Goal: Obtain resource: Download file/media

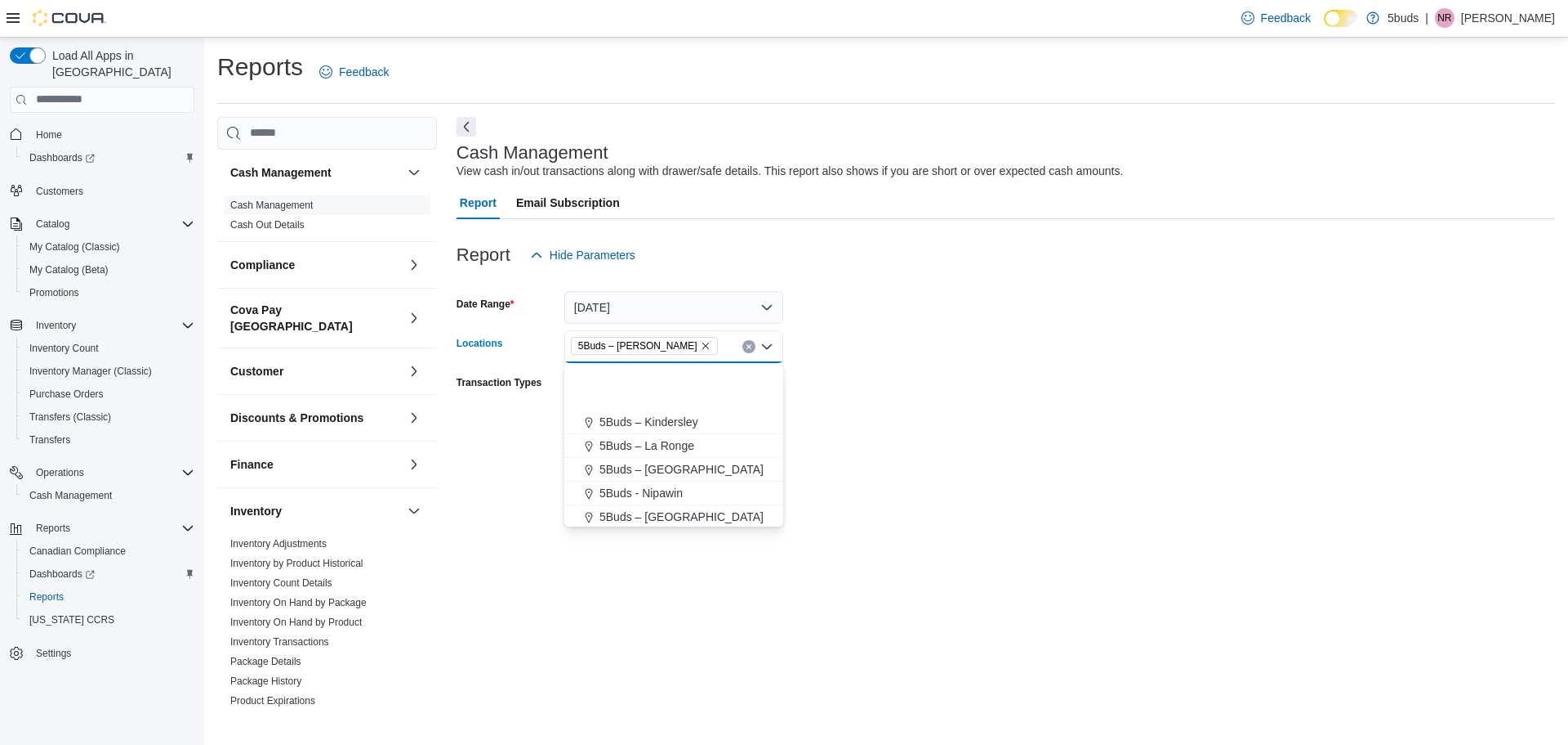
scroll to position [98, 0]
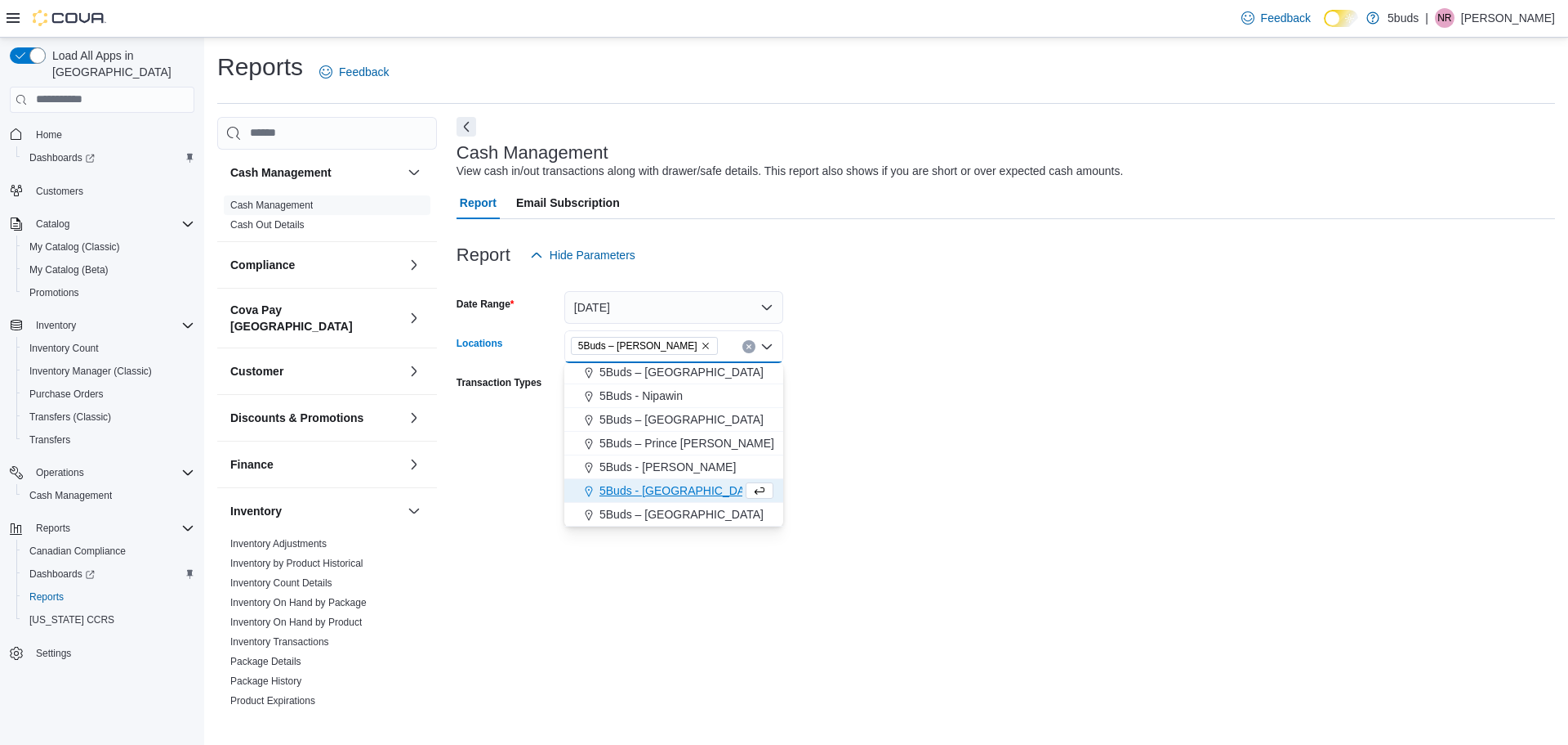
click at [1119, 465] on div at bounding box center [1005, 457] width 1098 height 19
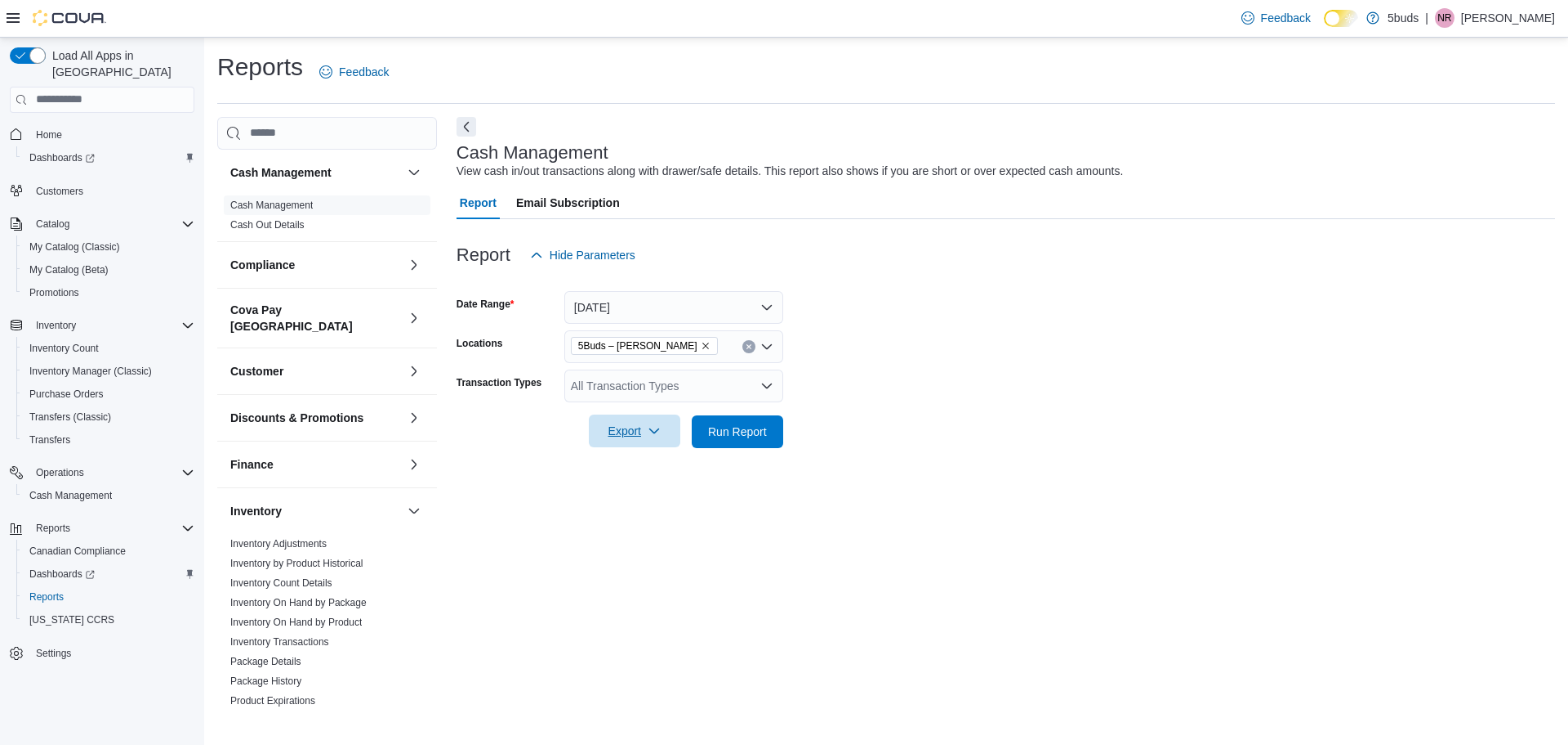
click at [608, 438] on span "Export" at bounding box center [635, 431] width 72 height 33
click at [660, 453] on button "Export to Excel" at bounding box center [637, 464] width 93 height 33
click at [297, 219] on link "Cash Out Details" at bounding box center [267, 225] width 74 height 12
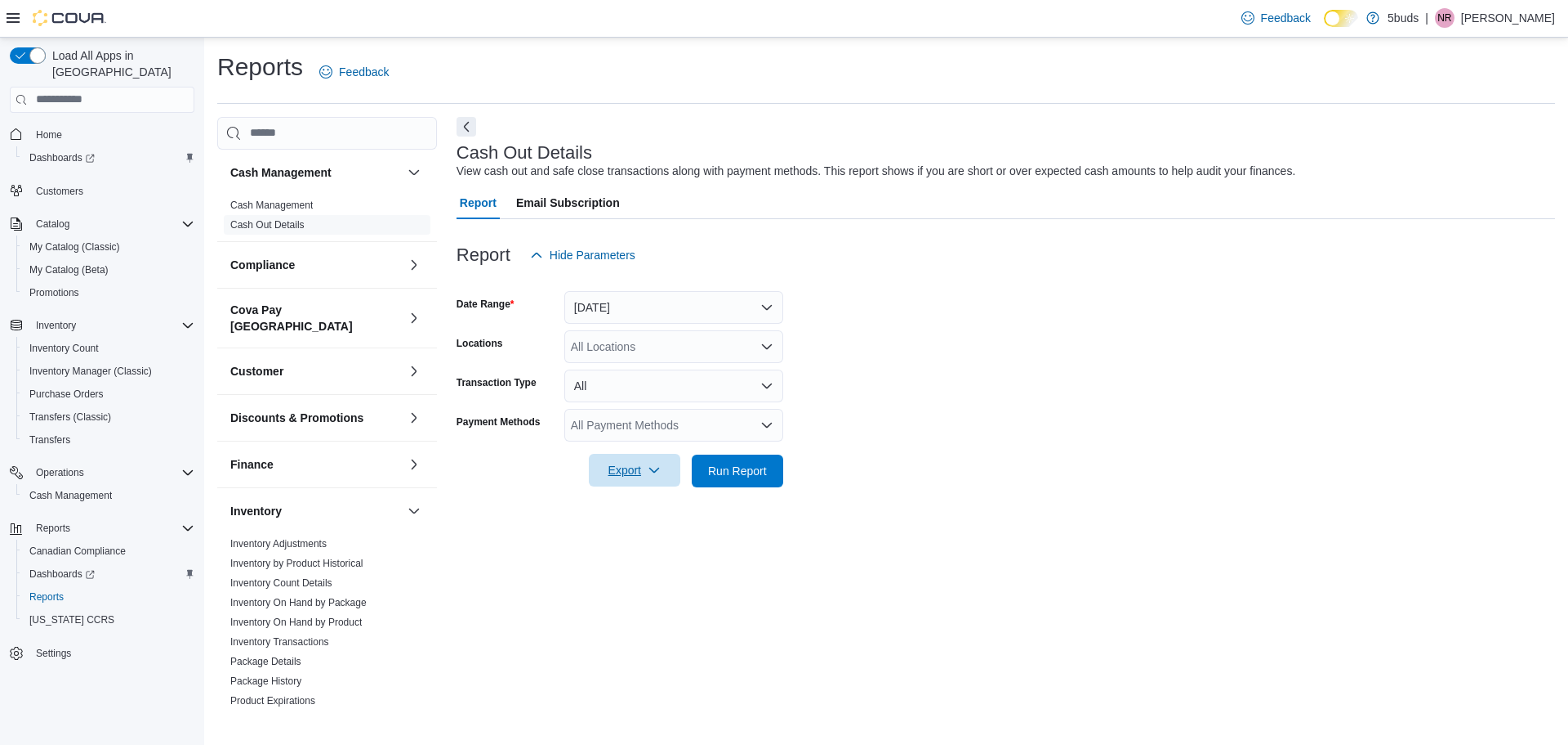
click at [645, 468] on span "Export" at bounding box center [635, 469] width 72 height 33
click at [647, 507] on span "Export to Excel" at bounding box center [636, 504] width 73 height 13
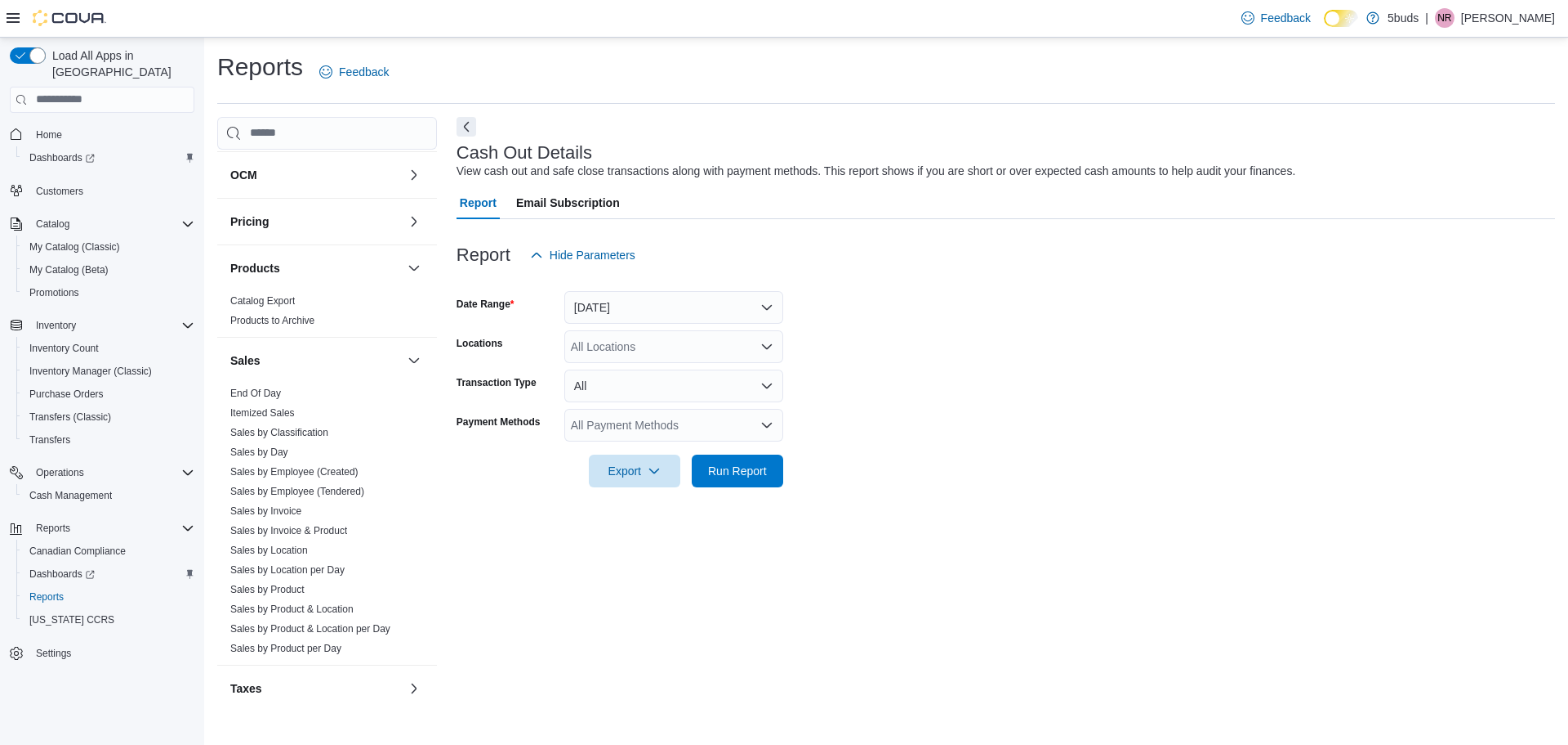
scroll to position [679, 0]
click at [252, 380] on link "End Of Day" at bounding box center [255, 386] width 50 height 12
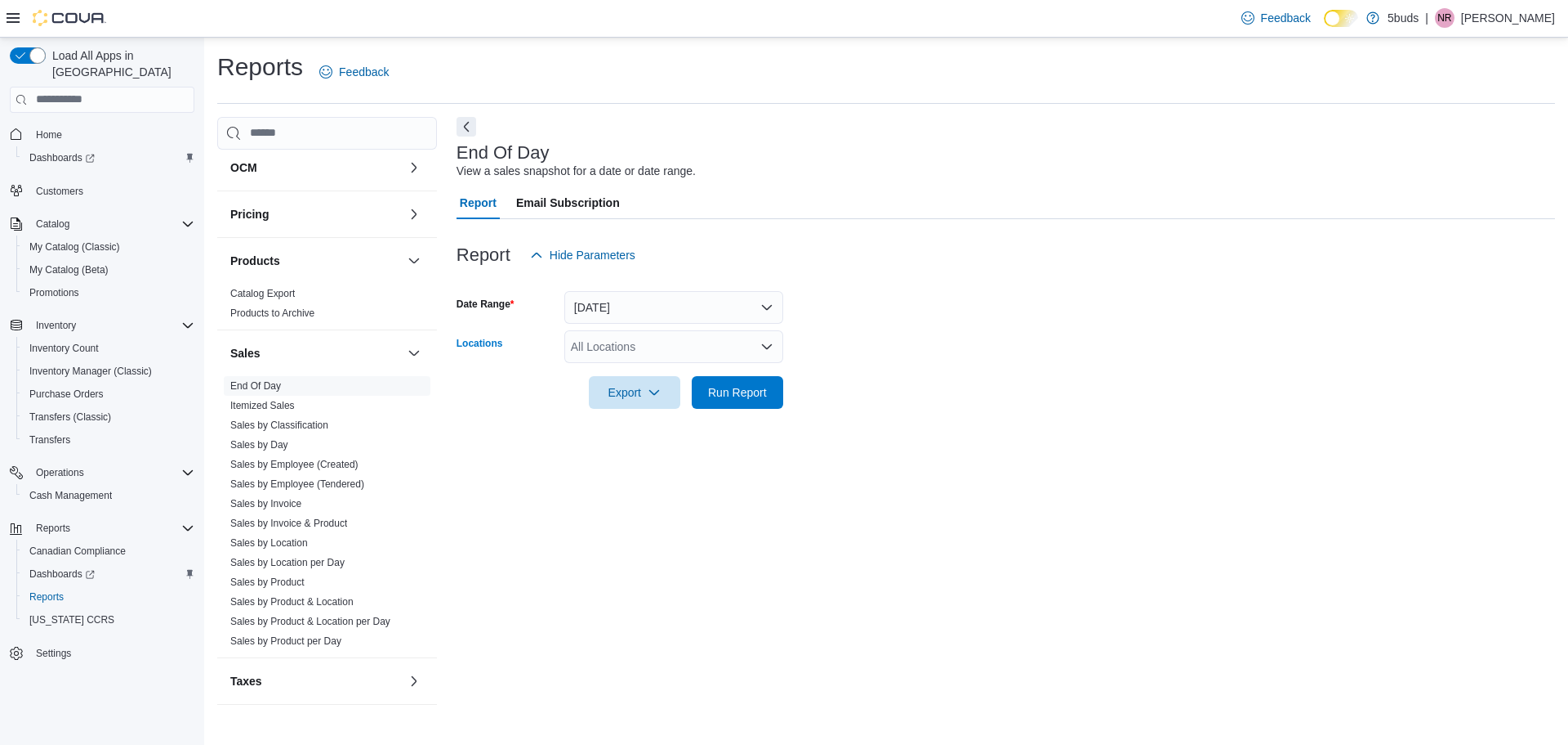
click at [751, 357] on div "All Locations" at bounding box center [674, 346] width 219 height 33
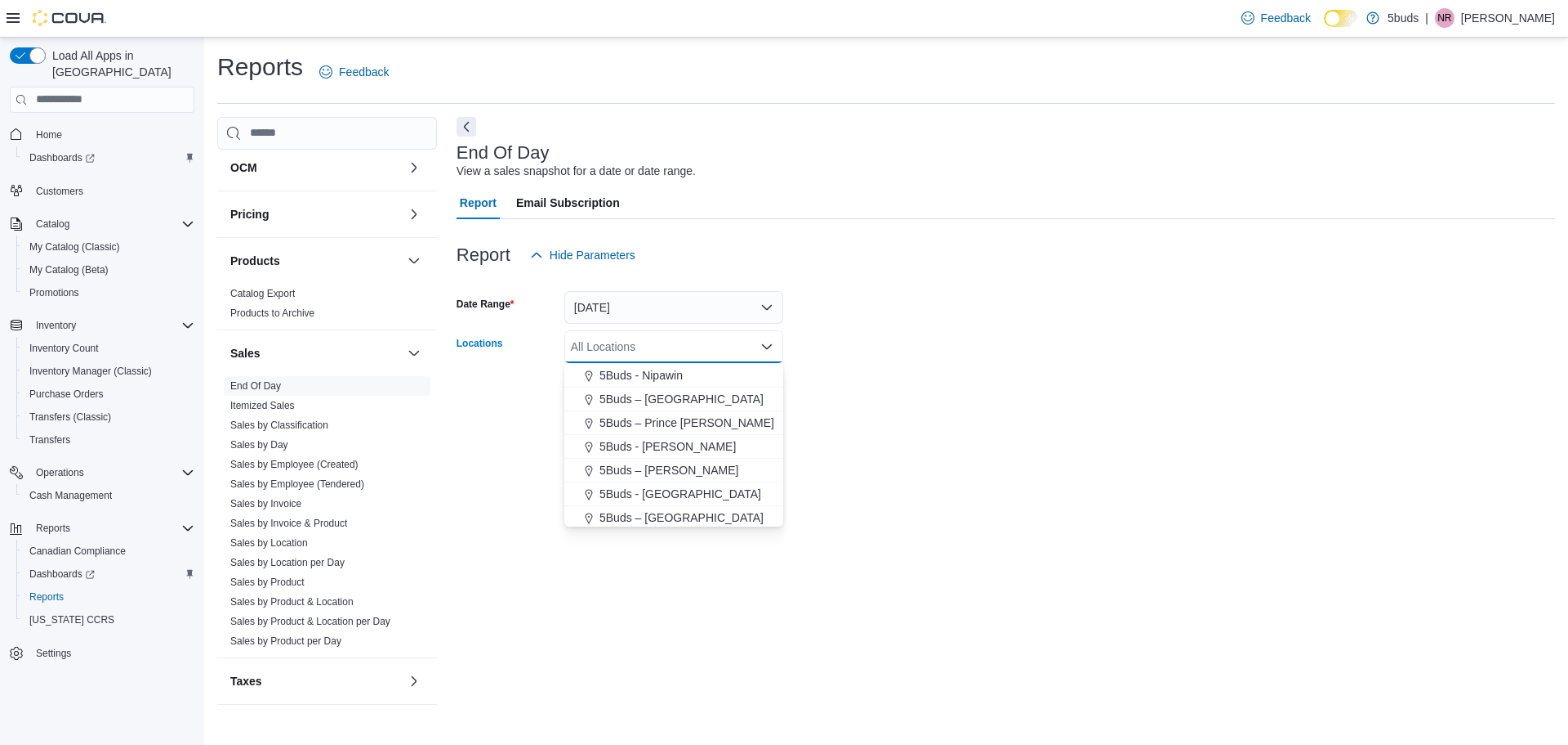
scroll to position [121, 0]
click at [655, 467] on span "5Buds – [PERSON_NAME]" at bounding box center [668, 466] width 139 height 16
click at [937, 397] on form "Date Range [DATE] Locations 5Buds – [PERSON_NAME] Combo box. Selected. 5Buds – …" at bounding box center [1005, 340] width 1098 height 137
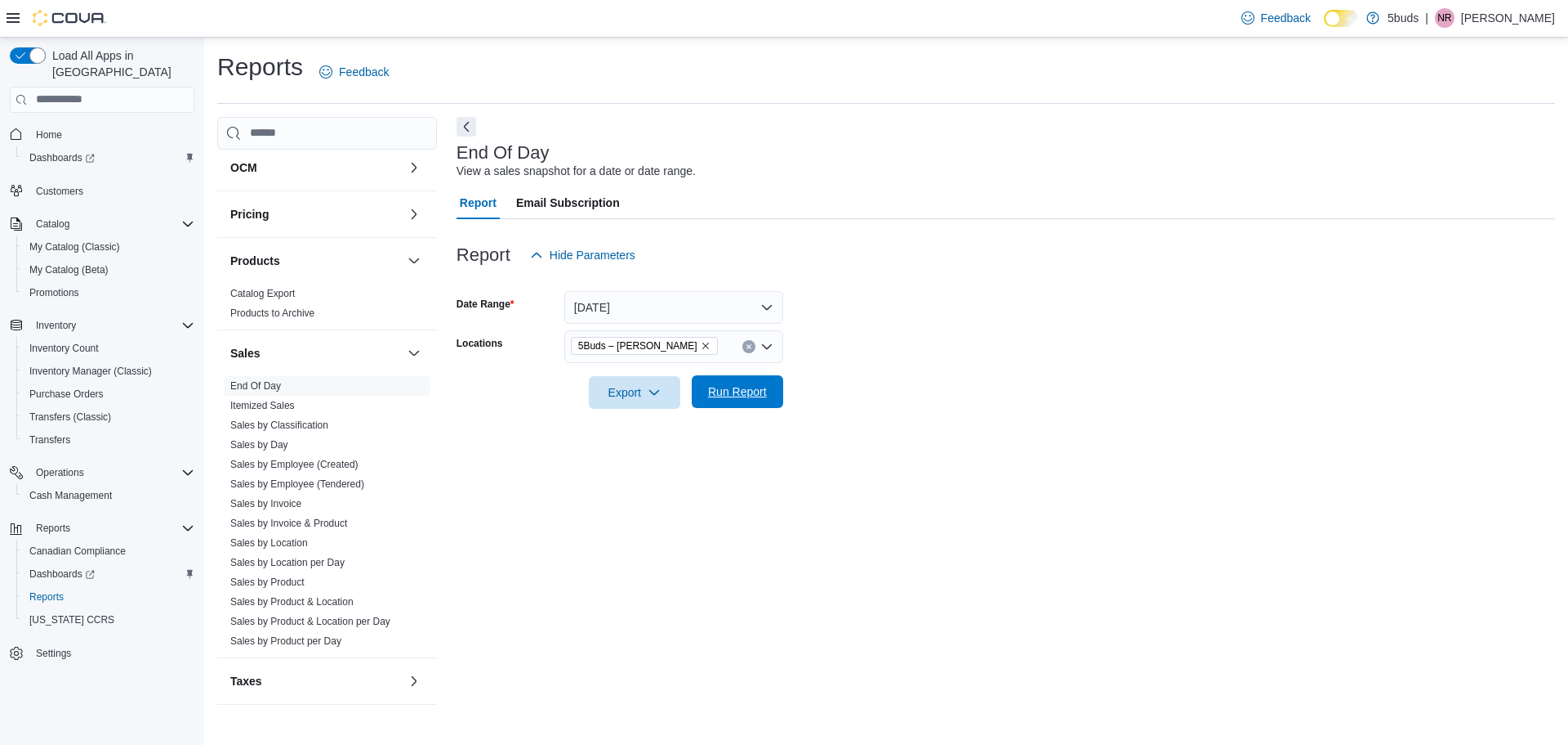
click at [744, 383] on span "Run Report" at bounding box center [738, 391] width 72 height 33
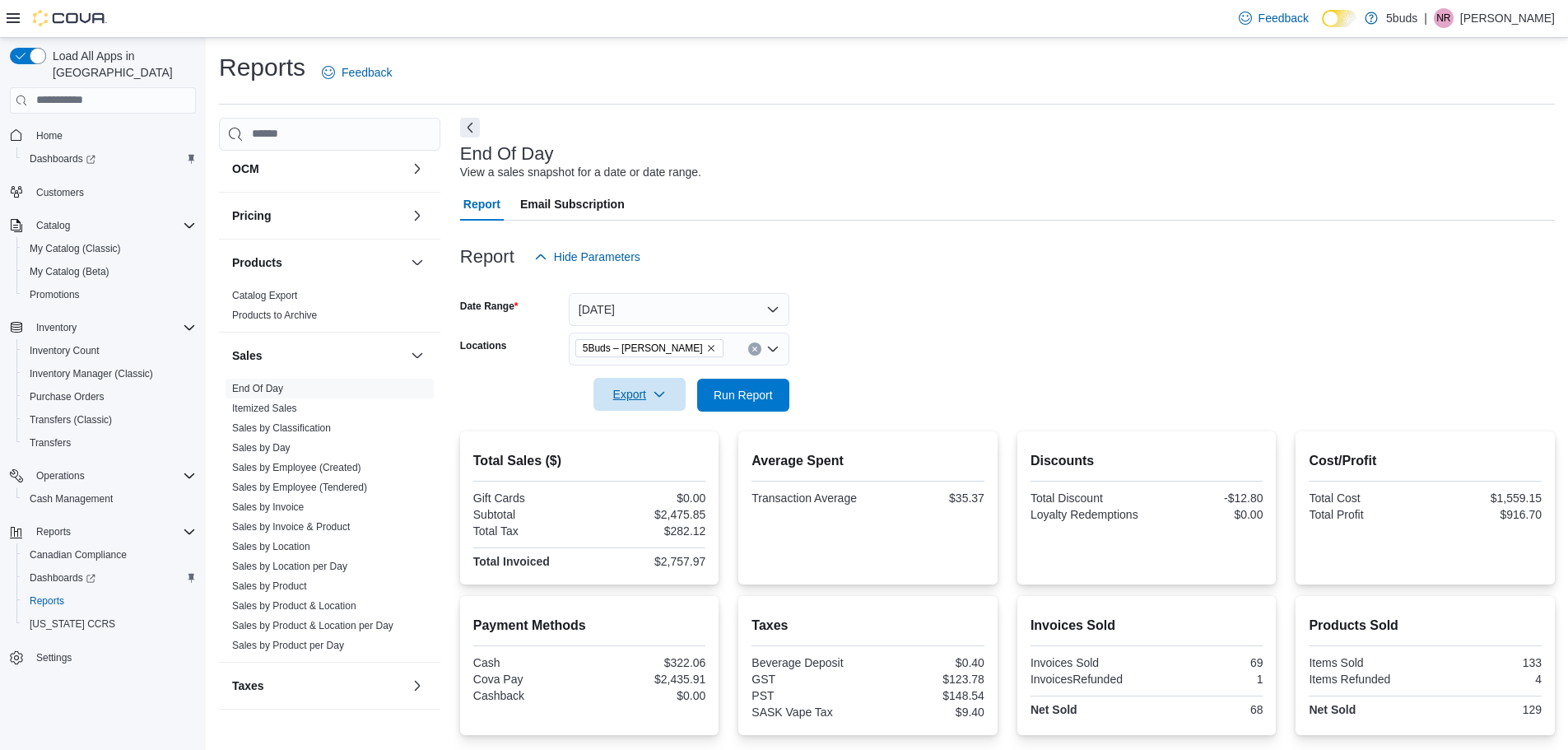
click at [634, 390] on span "Export" at bounding box center [640, 394] width 73 height 33
click at [642, 427] on span "Export to Excel" at bounding box center [641, 428] width 74 height 14
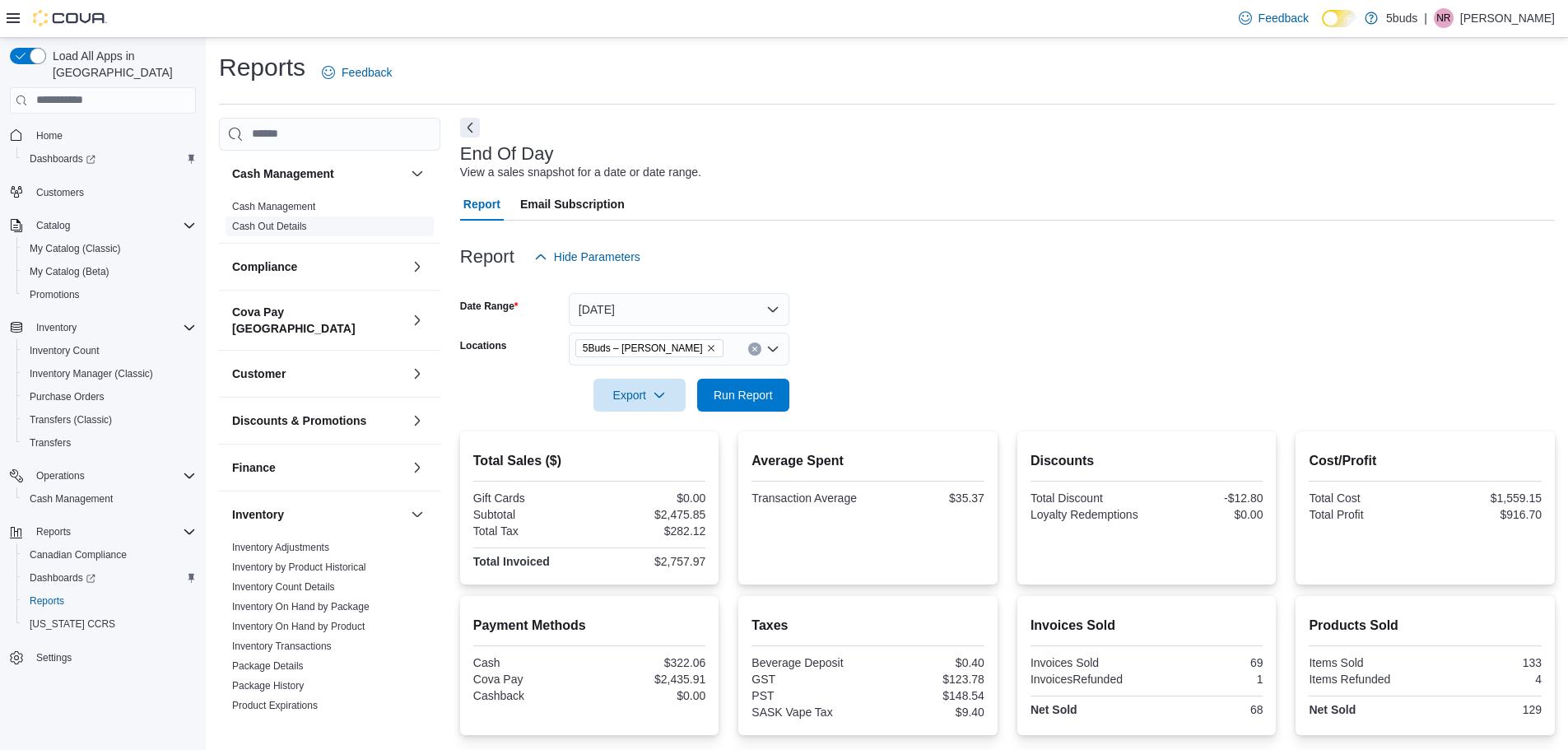
click at [286, 225] on link "Cash Out Details" at bounding box center [269, 227] width 75 height 12
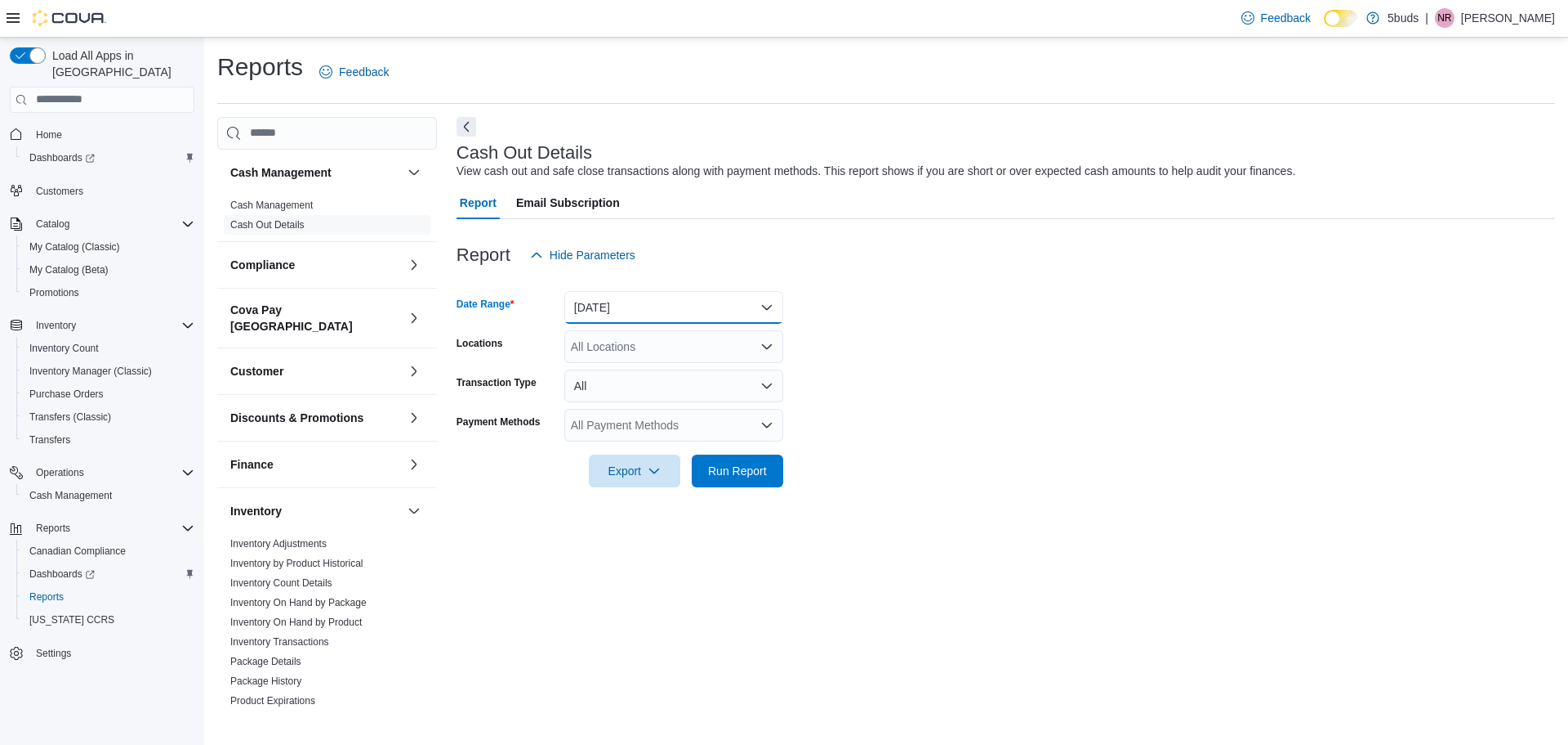
click at [752, 309] on button "[DATE]" at bounding box center [674, 307] width 219 height 33
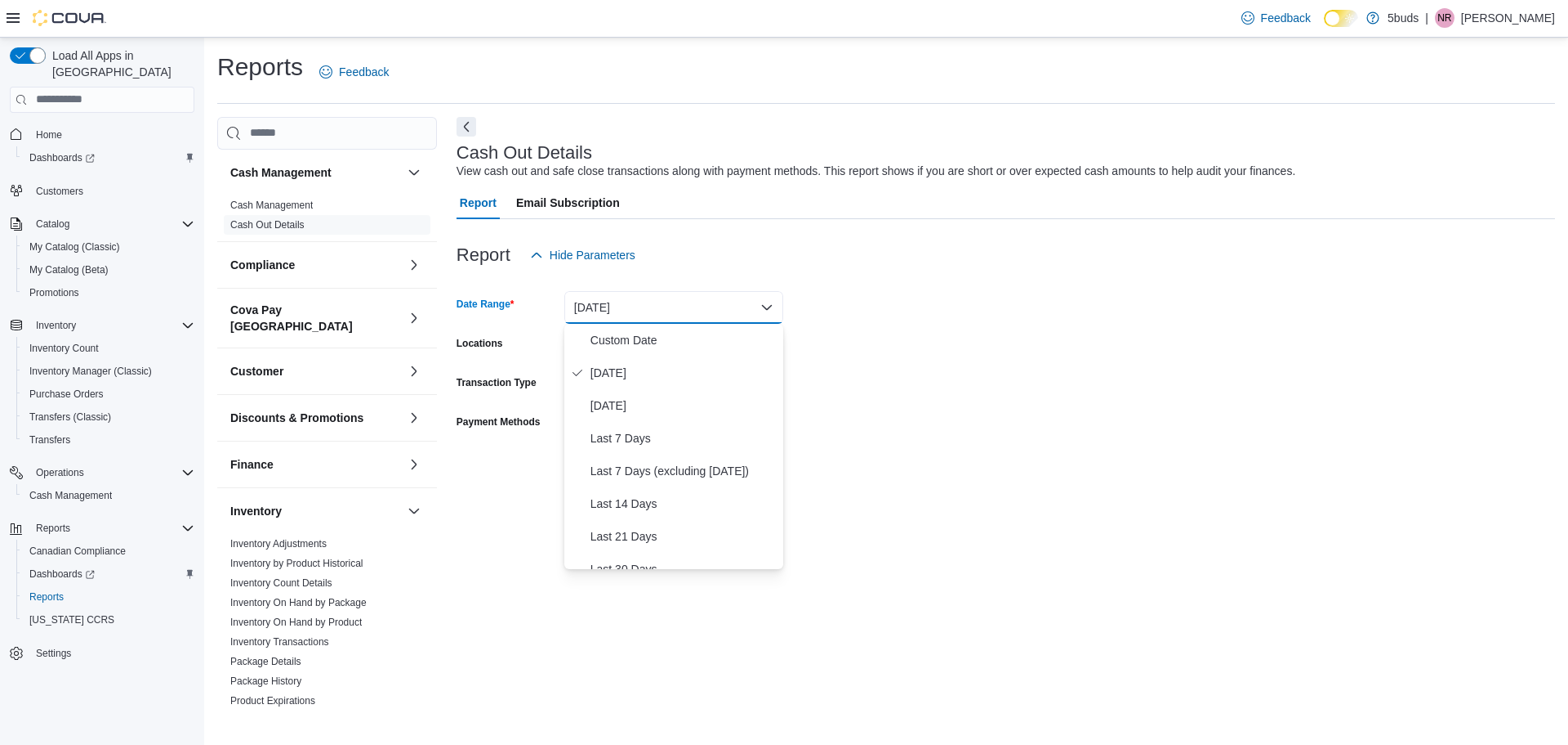
click at [962, 309] on form "Date Range [DATE] Locations All Locations Transaction Type All Payment Methods …" at bounding box center [1005, 379] width 1098 height 216
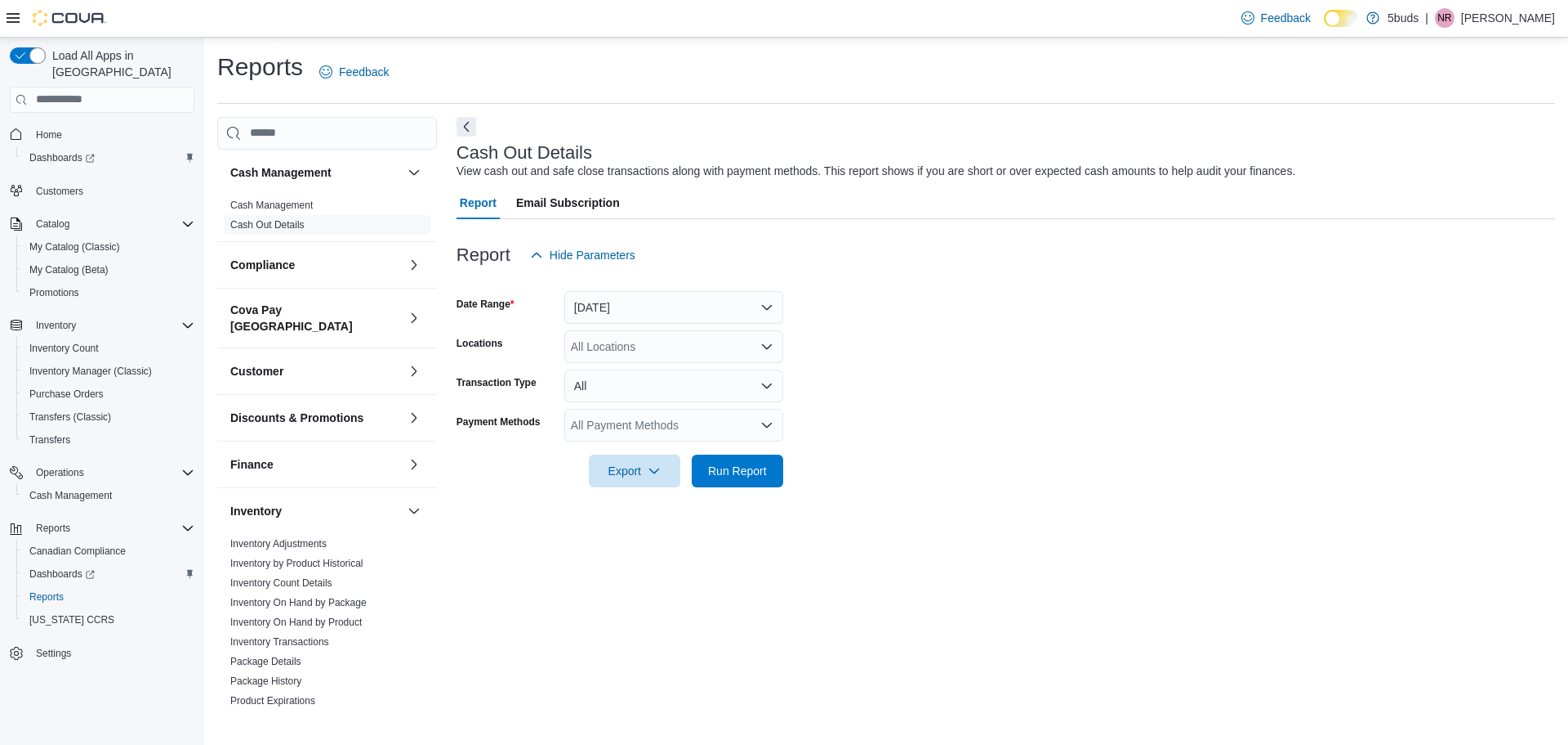
click at [753, 356] on div "All Locations" at bounding box center [674, 346] width 219 height 33
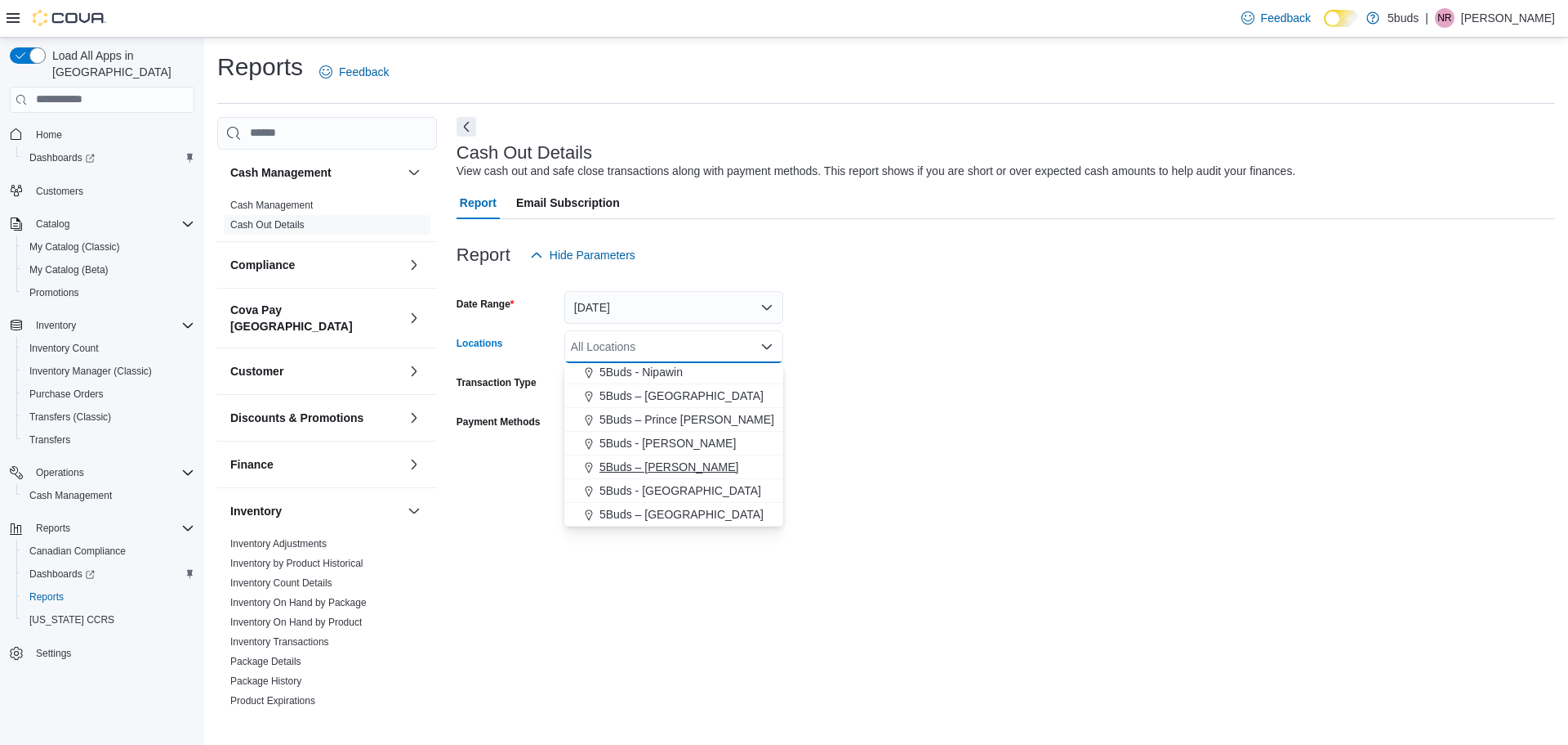
click at [697, 465] on div "5Buds – [PERSON_NAME]" at bounding box center [673, 466] width 199 height 16
click at [883, 415] on form "Date Range [DATE] Locations 5Buds – [PERSON_NAME] Combo box. Selected. 5Buds – …" at bounding box center [1005, 379] width 1098 height 216
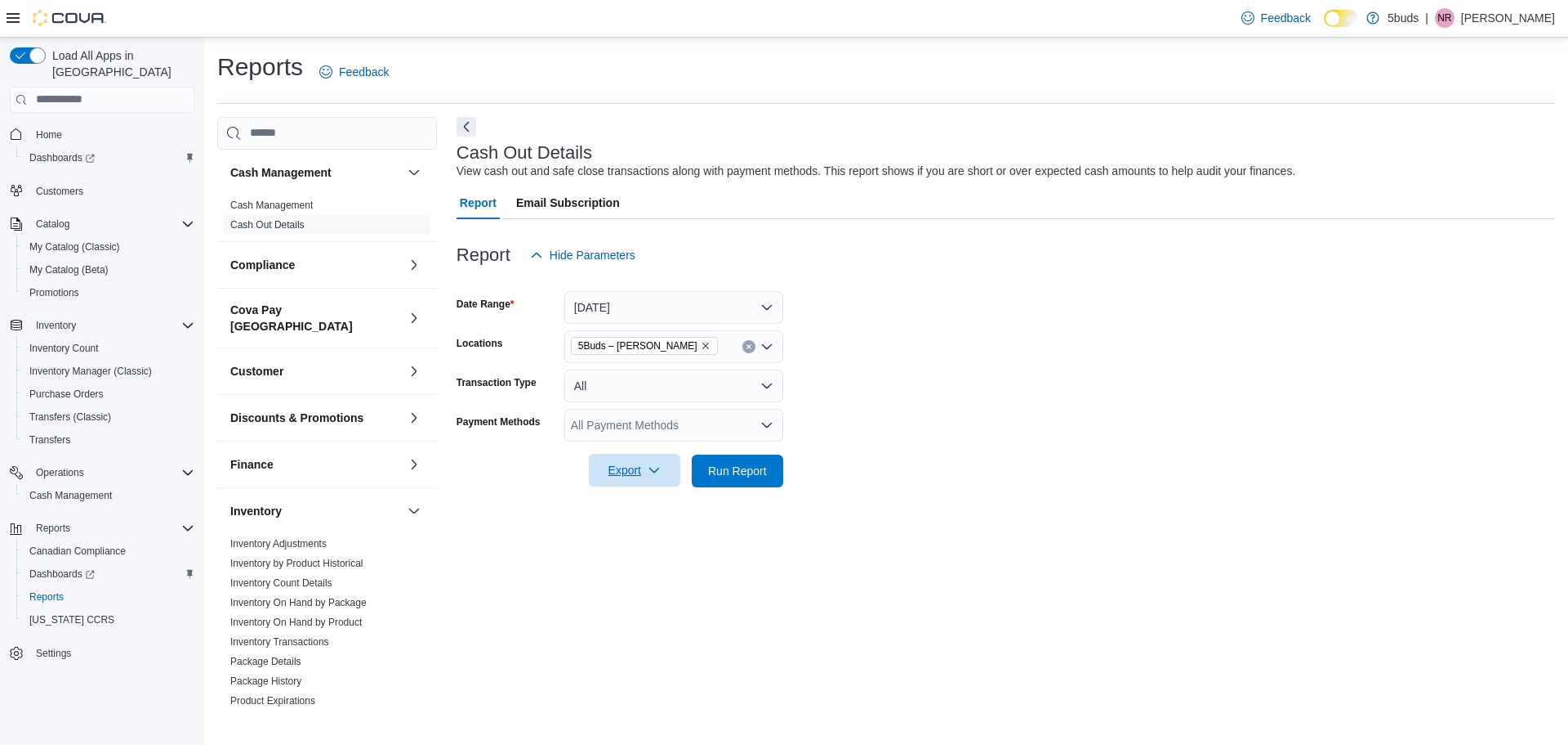
click at [646, 481] on span "Export" at bounding box center [635, 469] width 72 height 33
click at [646, 507] on span "Export to Excel" at bounding box center [636, 504] width 73 height 13
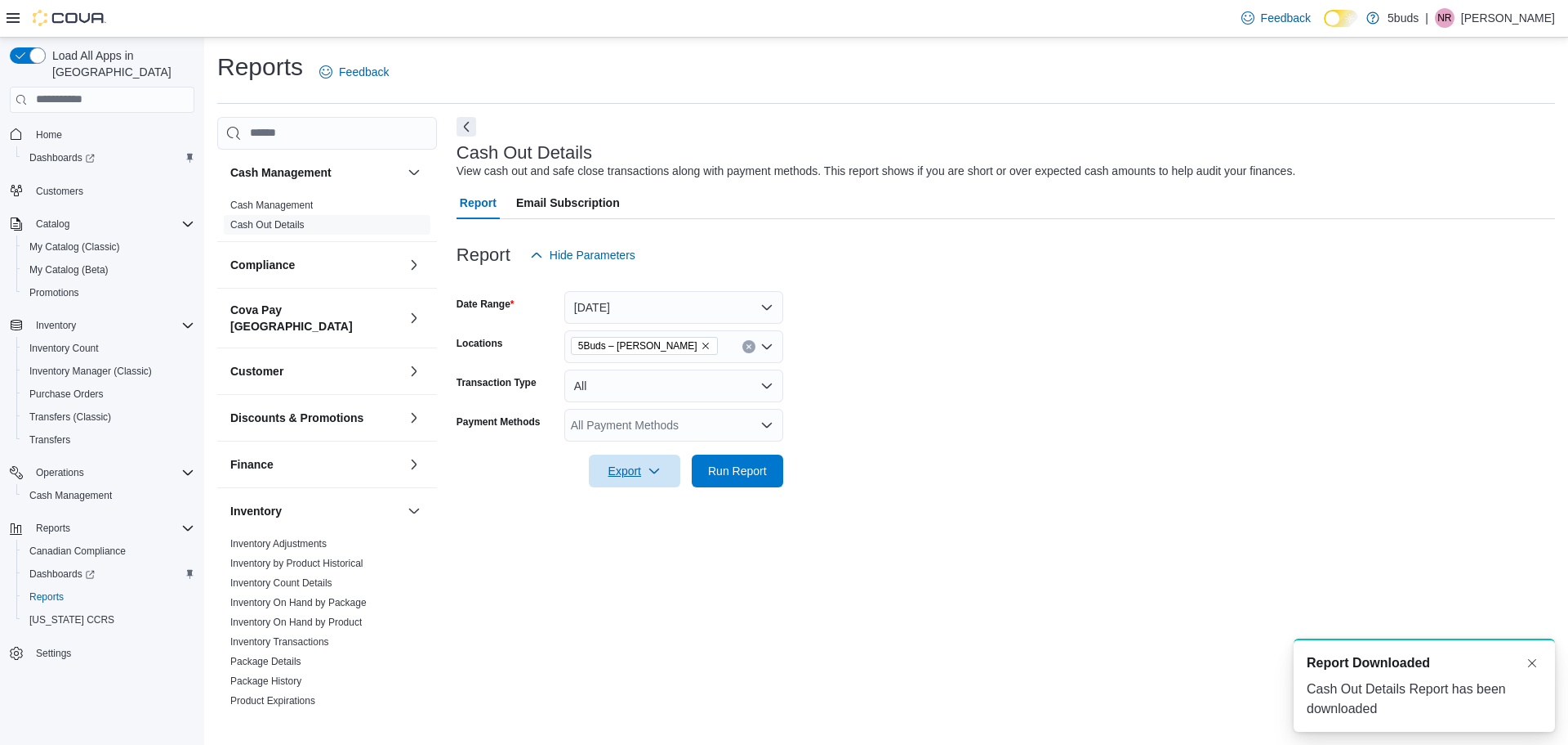
scroll to position [0, 0]
